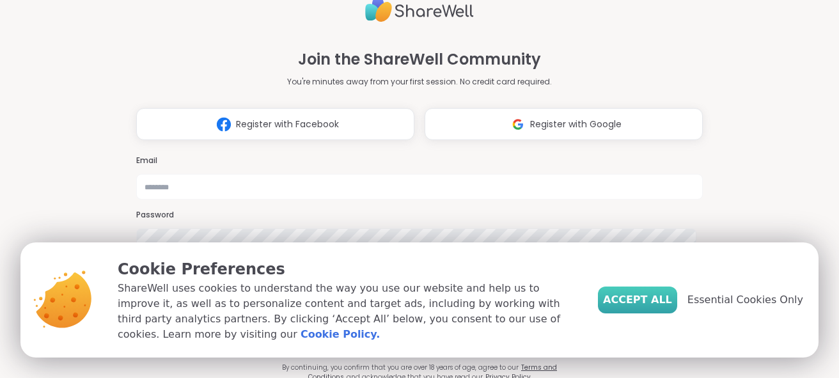
click at [664, 308] on span "Accept All" at bounding box center [637, 299] width 69 height 15
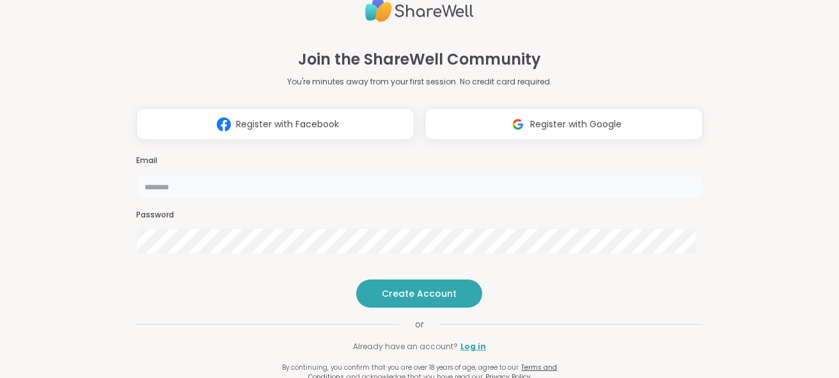
click at [437, 174] on input "email" at bounding box center [419, 187] width 567 height 26
type input "**********"
click at [406, 300] on span "Create Account" at bounding box center [419, 293] width 75 height 13
